Goal: Transaction & Acquisition: Purchase product/service

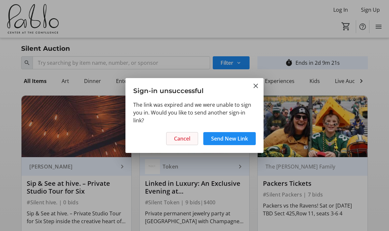
click at [183, 141] on span "Cancel" at bounding box center [182, 139] width 16 height 8
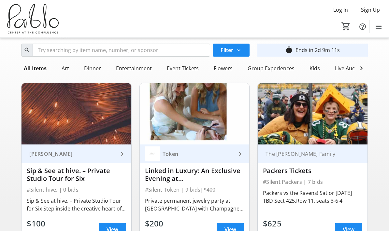
scroll to position [13, 0]
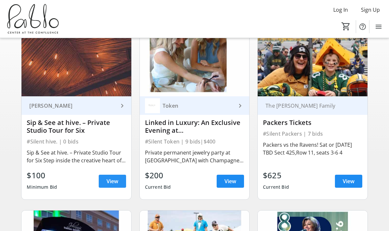
click at [115, 182] on span "View" at bounding box center [112, 181] width 12 height 8
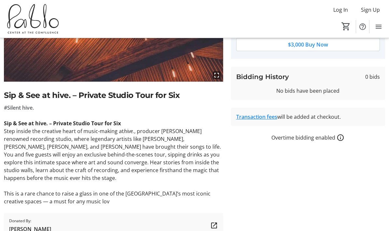
scroll to position [129, 0]
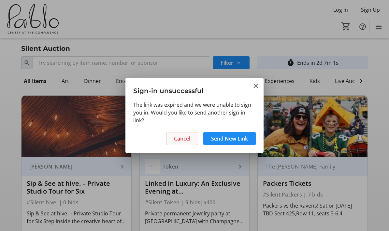
click at [195, 136] on span at bounding box center [181, 139] width 31 height 16
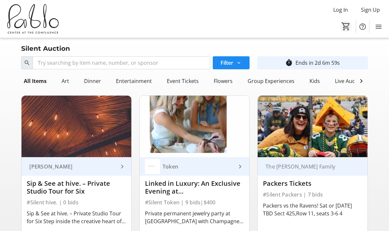
click at [346, 25] on mat-icon "0" at bounding box center [346, 26] width 10 height 10
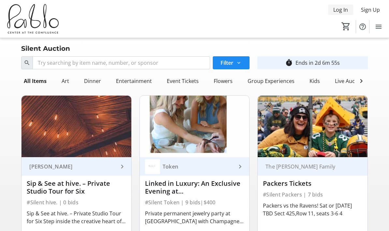
click at [336, 7] on span "Log In" at bounding box center [340, 10] width 15 height 8
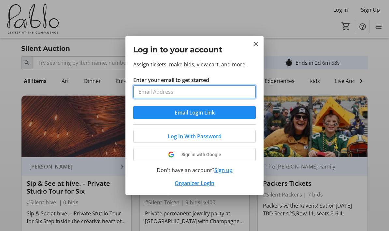
click at [231, 89] on input "Enter your email to get started" at bounding box center [194, 91] width 122 height 13
type input "[EMAIL_ADDRESS][DOMAIN_NAME]"
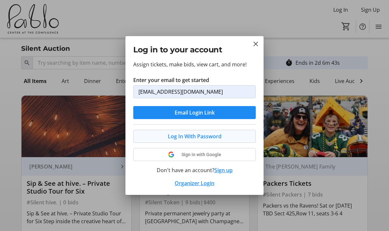
click at [237, 137] on span at bounding box center [194, 137] width 122 height 16
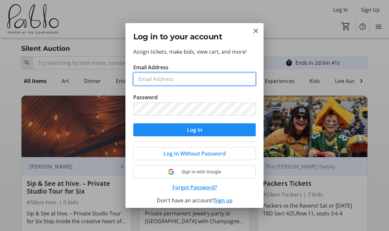
click at [218, 73] on input "Email Address" at bounding box center [194, 79] width 122 height 13
type input "[EMAIL_ADDRESS][DOMAIN_NAME]"
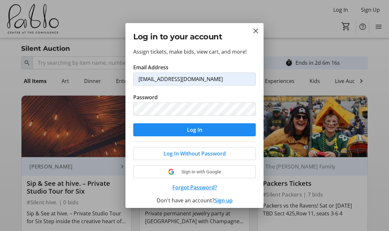
click at [258, 31] on mat-icon "Close" at bounding box center [256, 31] width 8 height 8
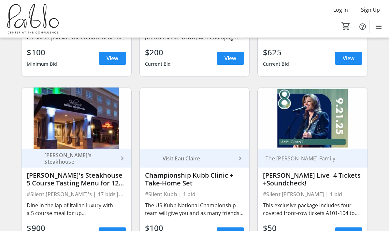
scroll to position [184, 0]
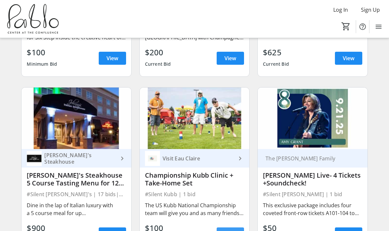
click at [235, 231] on span "View" at bounding box center [230, 234] width 12 height 8
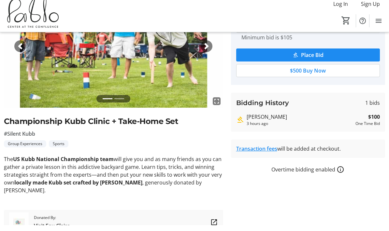
scroll to position [97, 0]
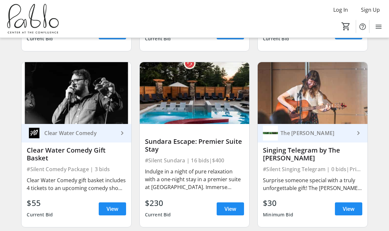
scroll to position [385, 0]
click at [236, 206] on span at bounding box center [229, 209] width 27 height 16
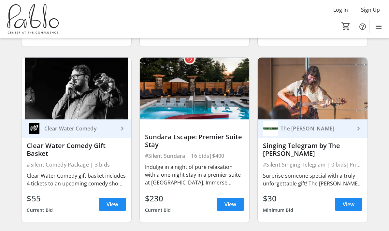
scroll to position [391, 0]
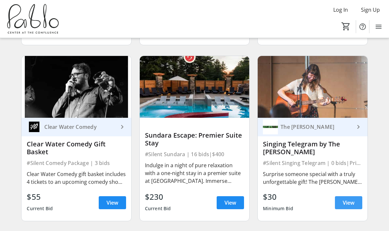
click at [350, 203] on span "View" at bounding box center [348, 203] width 12 height 8
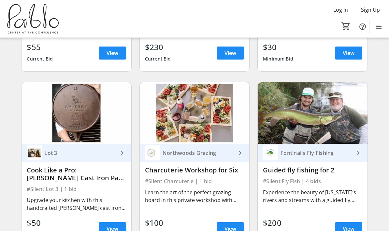
scroll to position [541, 0]
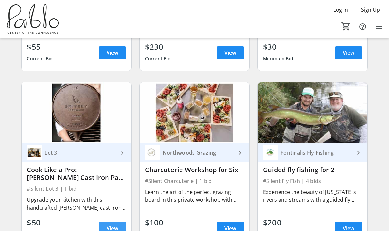
click at [108, 221] on span at bounding box center [112, 229] width 27 height 16
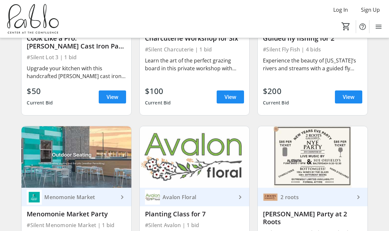
scroll to position [713, 0]
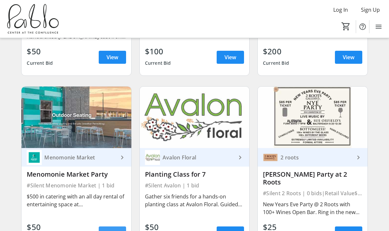
click at [117, 229] on span "View" at bounding box center [112, 233] width 12 height 8
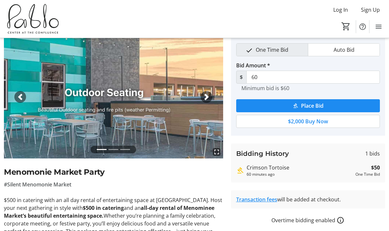
scroll to position [25, 0]
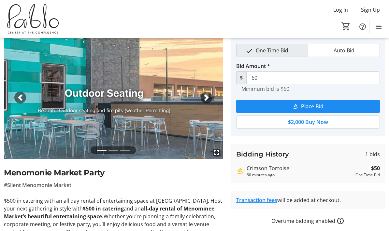
click at [204, 97] on span "button" at bounding box center [206, 97] width 7 height 7
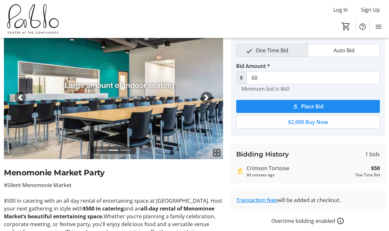
click at [213, 93] on img at bounding box center [113, 97] width 219 height 123
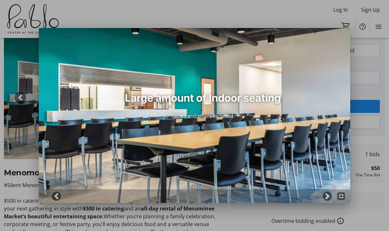
scroll to position [0, 0]
click at [212, 70] on img at bounding box center [194, 115] width 311 height 175
click at [381, 60] on div at bounding box center [194, 115] width 389 height 231
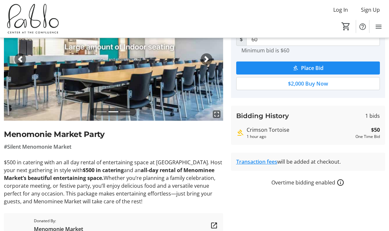
scroll to position [69, 0]
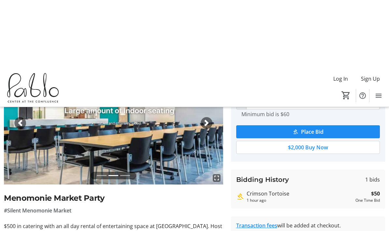
click at [209, 60] on div "Next" at bounding box center [207, 54] width 12 height 12
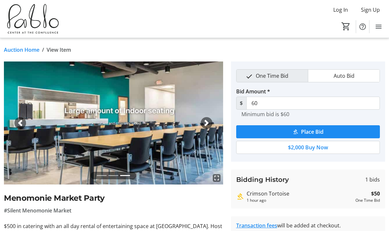
scroll to position [7, 0]
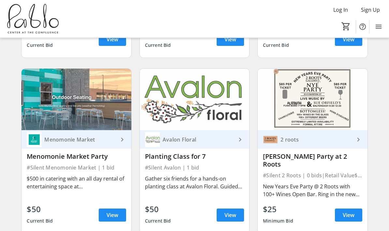
scroll to position [731, 0]
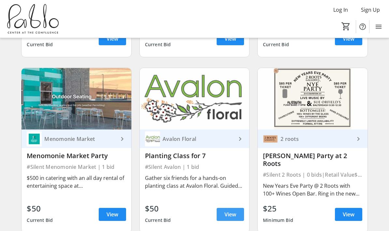
click at [231, 211] on span "View" at bounding box center [230, 215] width 12 height 8
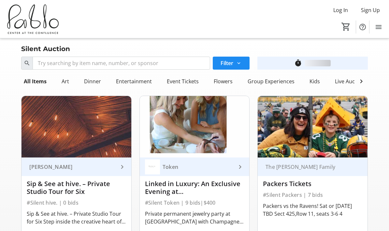
scroll to position [731, 0]
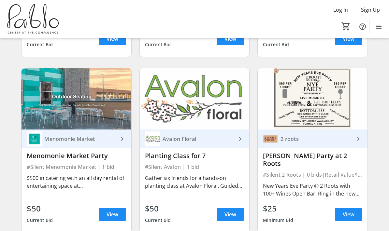
click at [318, 170] on div "#Silent 2 Roots | 0 bids | Retail Value $150" at bounding box center [312, 174] width 99 height 9
click at [342, 211] on span at bounding box center [348, 215] width 27 height 16
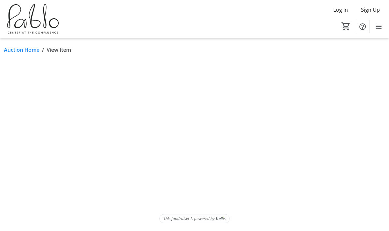
scroll to position [26, 0]
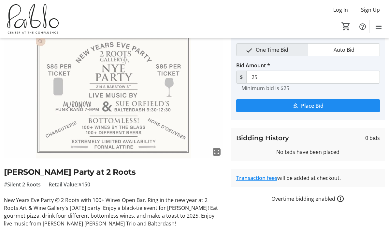
click at [348, 199] on div "Overtime bidding enabled" at bounding box center [308, 199] width 154 height 8
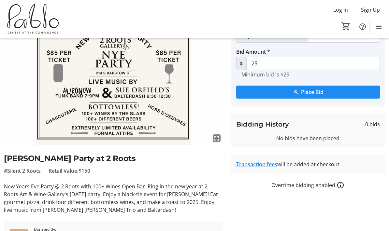
scroll to position [0, 0]
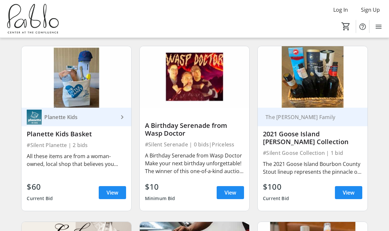
scroll to position [1105, 0]
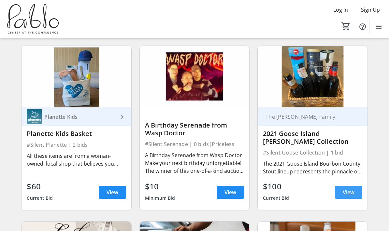
click at [352, 188] on span "View" at bounding box center [348, 192] width 12 height 8
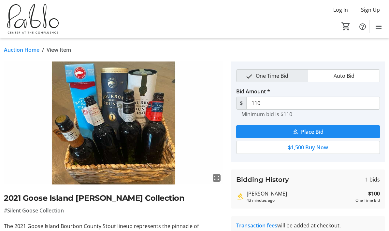
scroll to position [7, 0]
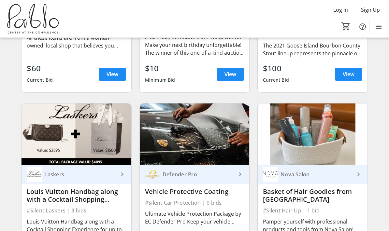
scroll to position [1223, 0]
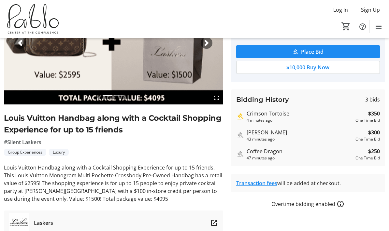
scroll to position [82, 0]
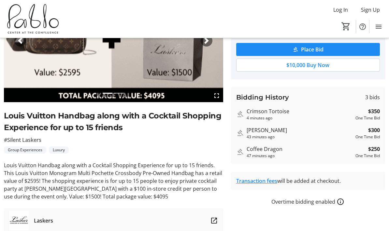
type input "450"
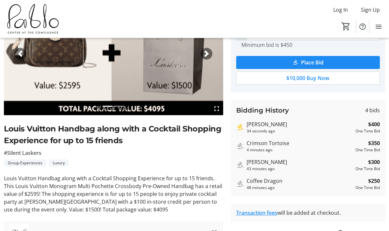
scroll to position [0, 0]
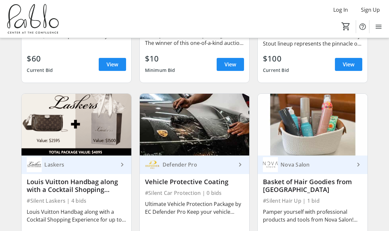
scroll to position [1237, 0]
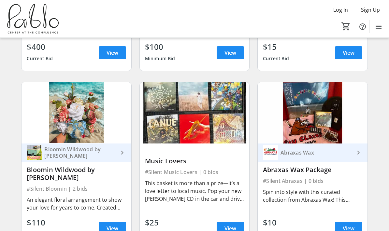
scroll to position [1429, 0]
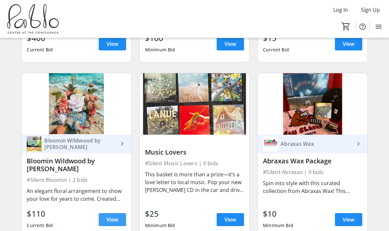
click at [112, 216] on span "View" at bounding box center [112, 220] width 12 height 8
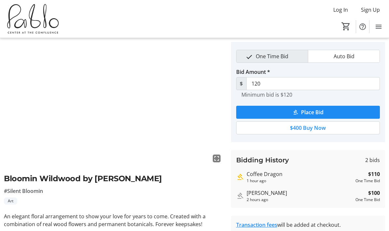
scroll to position [19, 0]
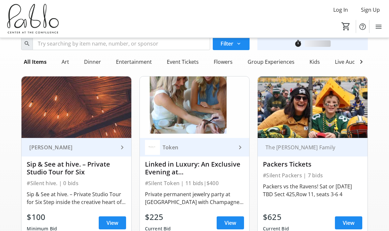
scroll to position [1429, 0]
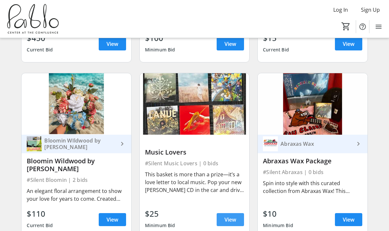
click at [234, 216] on span "View" at bounding box center [230, 220] width 12 height 8
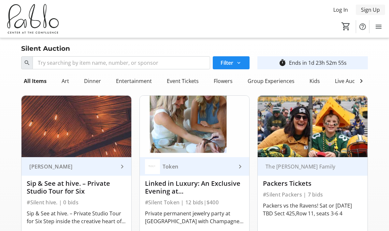
click at [373, 9] on span "Sign Up" at bounding box center [370, 10] width 19 height 8
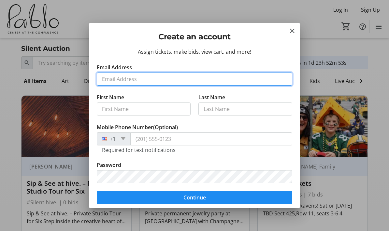
click at [197, 77] on input "Email Address" at bounding box center [194, 79] width 195 height 13
type input "[EMAIL_ADDRESS][DOMAIN_NAME]"
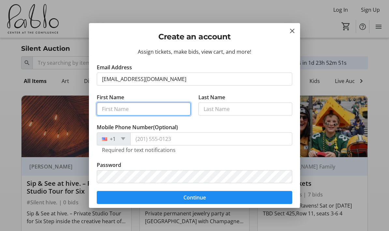
type input "[PERSON_NAME]"
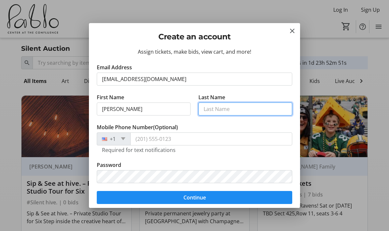
type input "[PERSON_NAME]"
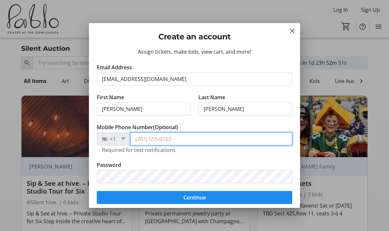
type input "[PHONE_NUMBER]"
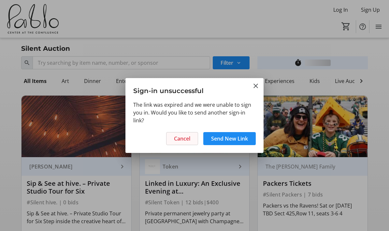
click at [180, 139] on span "Cancel" at bounding box center [182, 139] width 16 height 8
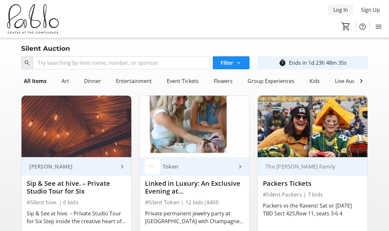
click at [342, 12] on span "Log In" at bounding box center [340, 10] width 15 height 8
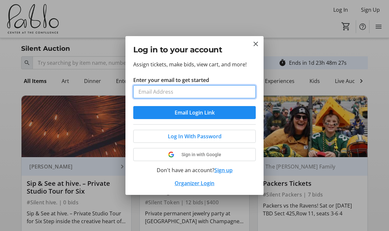
click at [188, 86] on input "Enter your email to get started" at bounding box center [194, 91] width 122 height 13
type input "[EMAIL_ADDRESS][DOMAIN_NAME]"
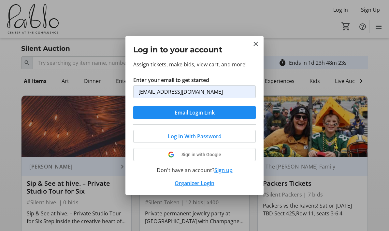
click at [226, 172] on button "Sign up" at bounding box center [223, 170] width 18 height 8
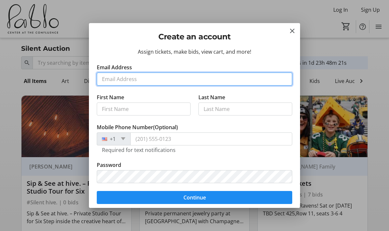
click at [164, 74] on input "Email Address" at bounding box center [194, 79] width 195 height 13
type input "[EMAIL_ADDRESS][DOMAIN_NAME]"
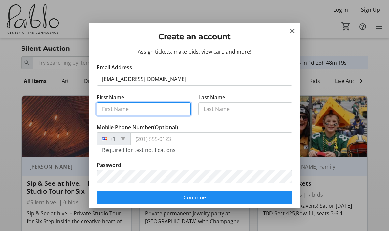
type input "[PERSON_NAME]"
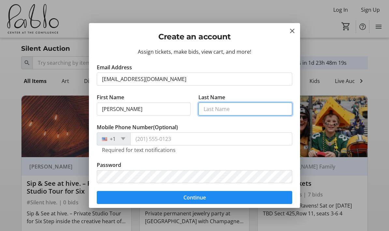
type input "[PERSON_NAME]"
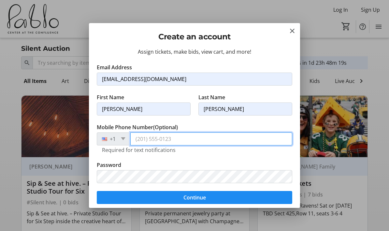
type input "[PHONE_NUMBER]"
click at [194, 141] on input "Mobile Phone Number (Optional)" at bounding box center [211, 138] width 162 height 13
click at [189, 138] on input "Mobile Phone Number (Optional)" at bounding box center [211, 138] width 162 height 13
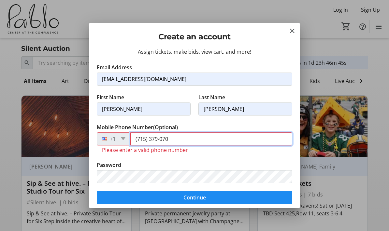
type input "[PHONE_NUMBER]"
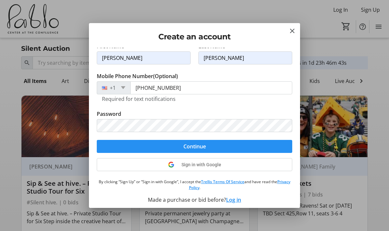
click at [232, 147] on span "submit" at bounding box center [194, 147] width 195 height 16
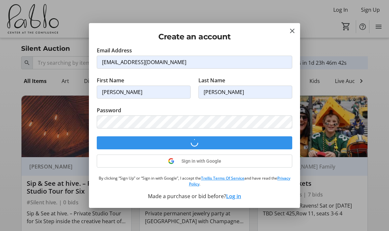
scroll to position [17, 0]
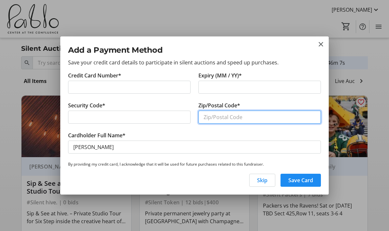
click at [230, 115] on input "Zip/Postal Code*" at bounding box center [259, 117] width 122 height 13
type input "54742"
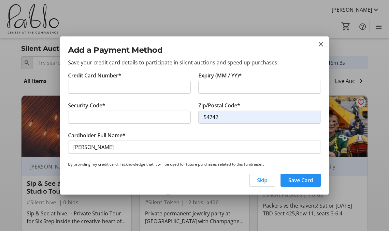
click at [307, 181] on span "Save Card" at bounding box center [300, 180] width 25 height 8
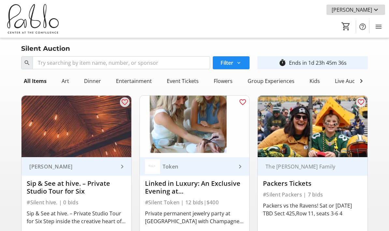
click at [368, 8] on span "[PERSON_NAME]" at bounding box center [351, 10] width 40 height 8
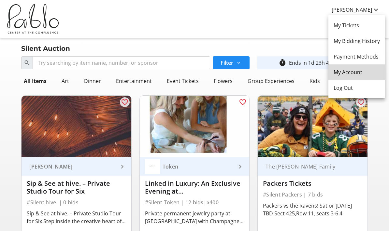
click at [363, 76] on span "My Account" at bounding box center [356, 72] width 46 height 8
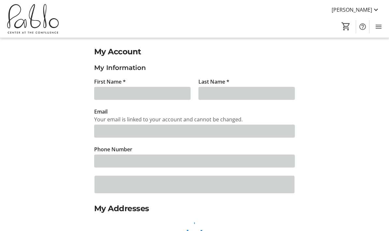
type input "[PERSON_NAME]"
type input "[EMAIL_ADDRESS][DOMAIN_NAME]"
type input "[PHONE_NUMBER]"
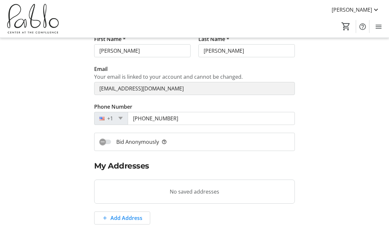
scroll to position [51, 0]
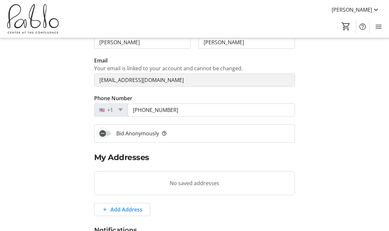
click at [104, 136] on span "button" at bounding box center [102, 133] width 7 height 7
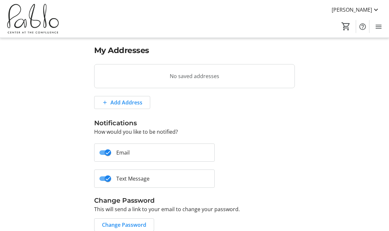
scroll to position [167, 0]
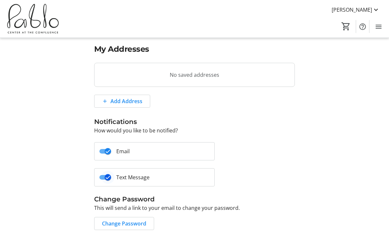
click at [110, 178] on icon "button" at bounding box center [108, 178] width 6 height 6
click at [107, 179] on span "button" at bounding box center [102, 177] width 13 height 13
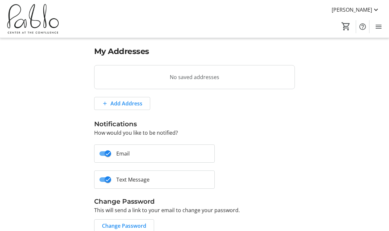
scroll to position [0, 0]
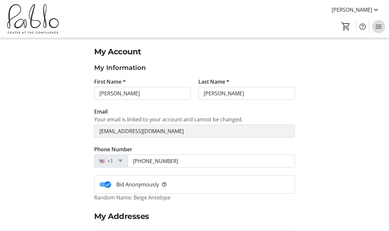
click at [380, 27] on mat-icon "Menu" at bounding box center [378, 27] width 8 height 8
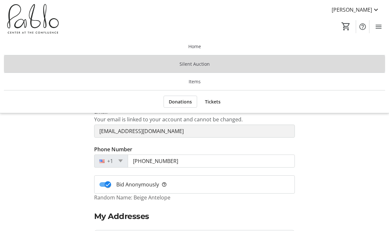
click at [207, 65] on span "Silent Auction" at bounding box center [194, 64] width 30 height 7
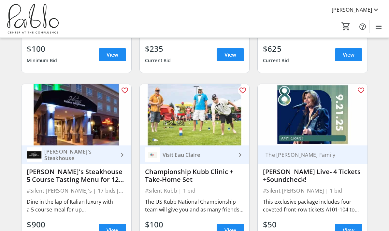
scroll to position [188, 0]
click at [242, 91] on mat-icon "favorite_outline" at bounding box center [243, 91] width 8 height 8
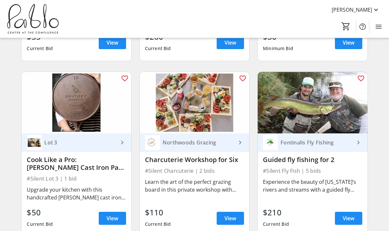
scroll to position [560, 0]
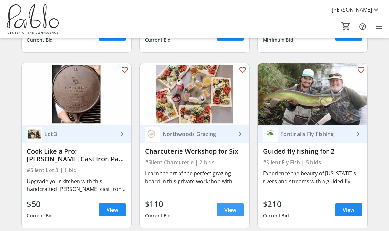
click at [230, 211] on span "View" at bounding box center [230, 210] width 12 height 8
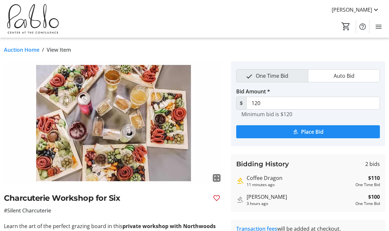
scroll to position [560, 0]
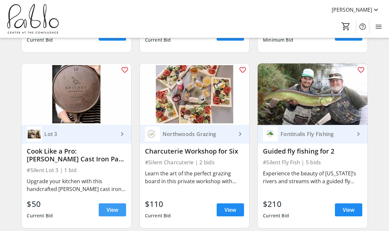
click at [117, 215] on span at bounding box center [112, 210] width 27 height 16
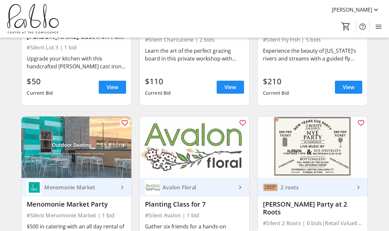
scroll to position [683, 0]
click at [364, 124] on mat-icon "favorite_outline" at bounding box center [361, 123] width 8 height 8
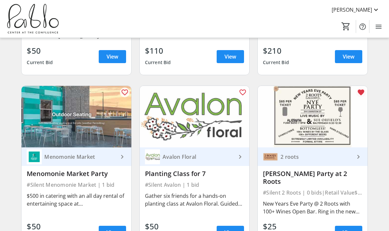
scroll to position [713, 0]
click at [114, 229] on span "View" at bounding box center [112, 233] width 12 height 8
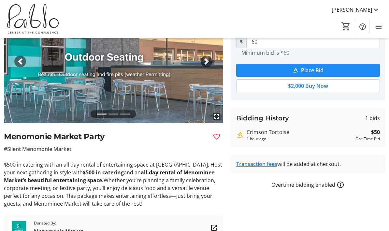
scroll to position [69, 0]
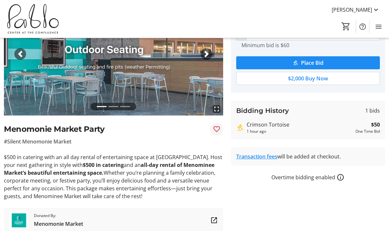
click at [216, 129] on mat-icon "Favourite" at bounding box center [217, 129] width 8 height 8
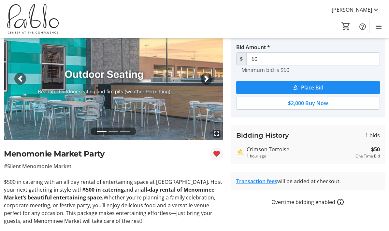
scroll to position [0, 0]
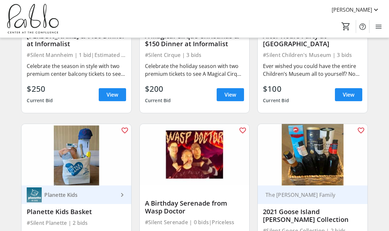
scroll to position [1027, 0]
click at [362, 127] on mat-icon "favorite_outline" at bounding box center [361, 131] width 8 height 8
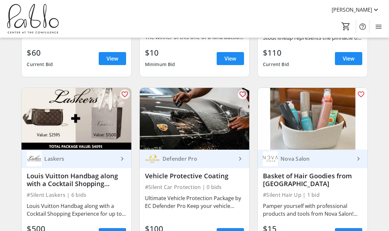
scroll to position [1239, 0]
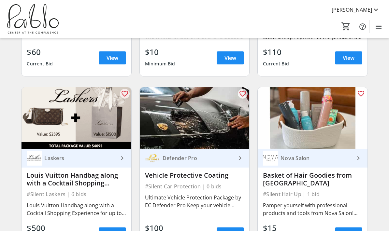
click at [125, 90] on mat-icon "favorite_outline" at bounding box center [125, 94] width 8 height 8
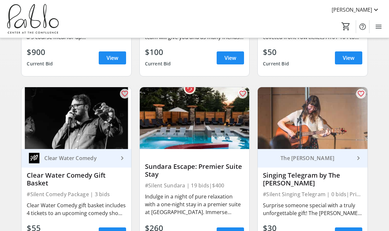
scroll to position [369, 0]
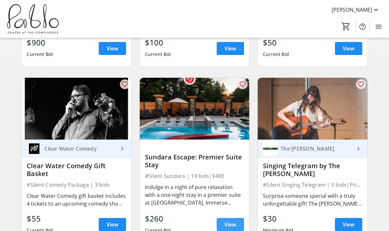
click at [236, 223] on span "View" at bounding box center [230, 225] width 12 height 8
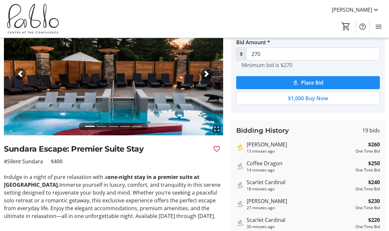
scroll to position [49, 0]
click at [205, 77] on span "button" at bounding box center [206, 74] width 7 height 7
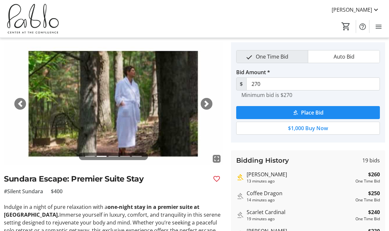
click at [211, 102] on div "Next" at bounding box center [207, 104] width 12 height 12
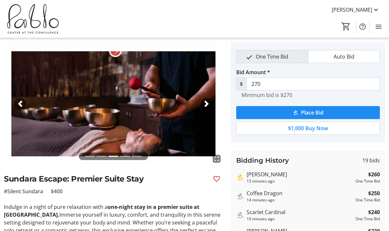
click at [205, 102] on span "button" at bounding box center [206, 104] width 7 height 7
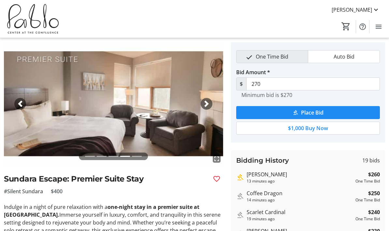
click at [209, 104] on span "button" at bounding box center [206, 104] width 7 height 7
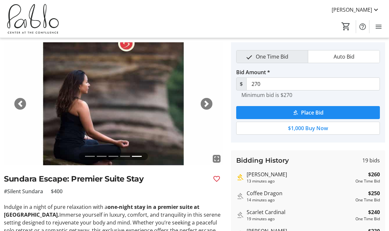
click at [208, 104] on span "button" at bounding box center [206, 104] width 7 height 7
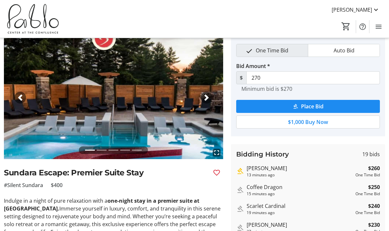
scroll to position [0, 0]
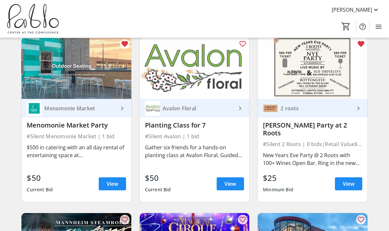
scroll to position [762, 0]
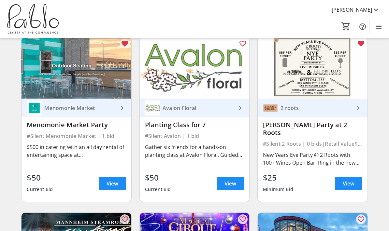
click at [122, 47] on mat-icon "favorite" at bounding box center [125, 44] width 8 height 8
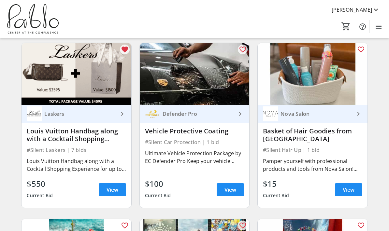
scroll to position [1281, 0]
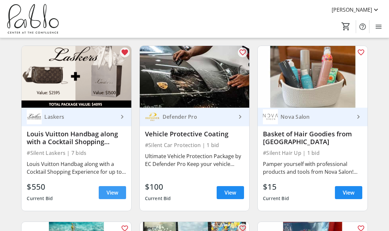
click at [116, 189] on span "View" at bounding box center [112, 193] width 12 height 8
